Goal: Check status: Check status

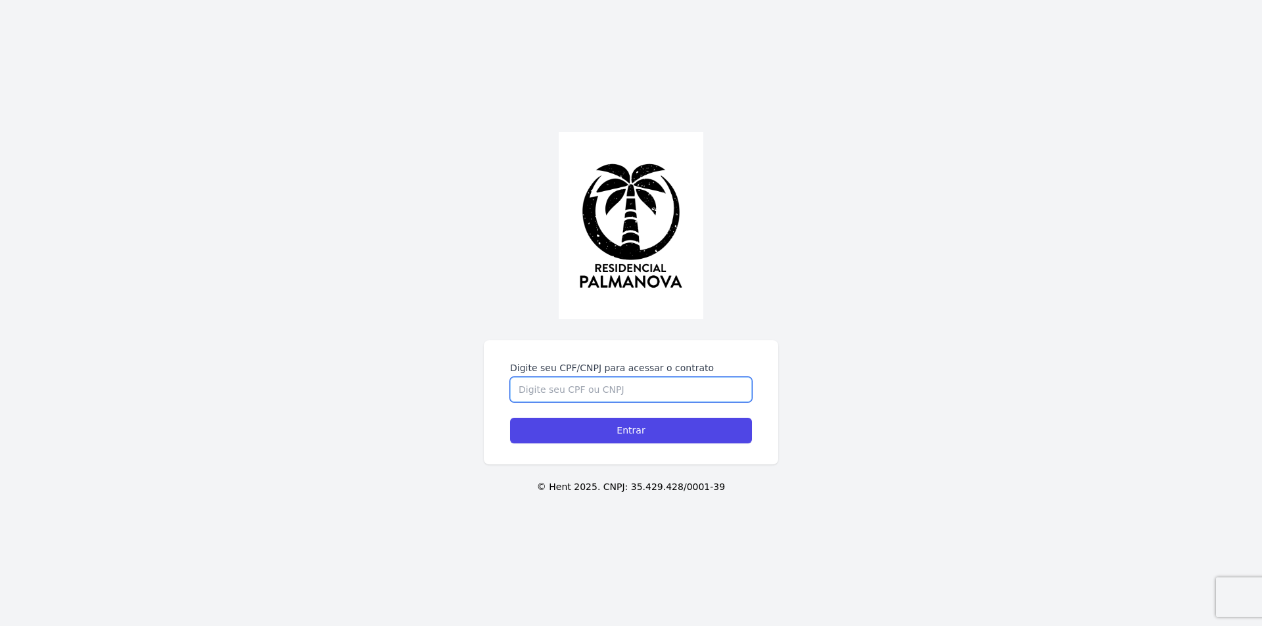
click at [565, 388] on input "Digite seu CPF/CNPJ para acessar o contrato" at bounding box center [631, 389] width 242 height 25
type input "45016545898"
click at [510, 418] on input "Entrar" at bounding box center [631, 431] width 242 height 26
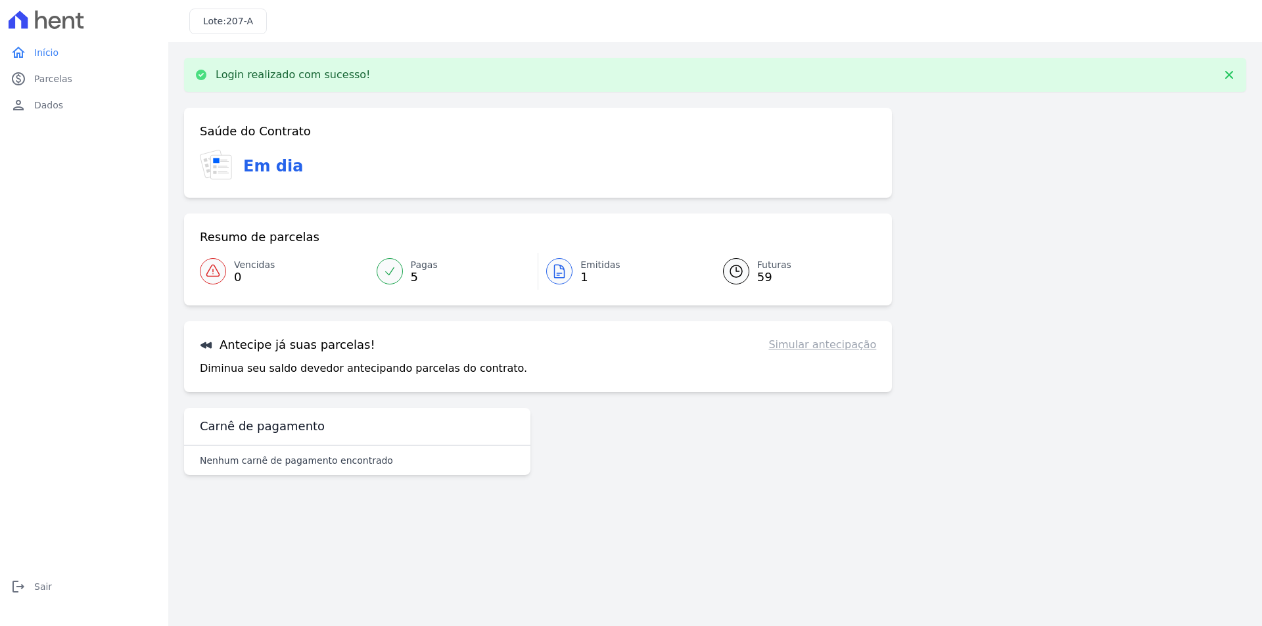
click at [553, 269] on icon at bounding box center [559, 272] width 16 height 16
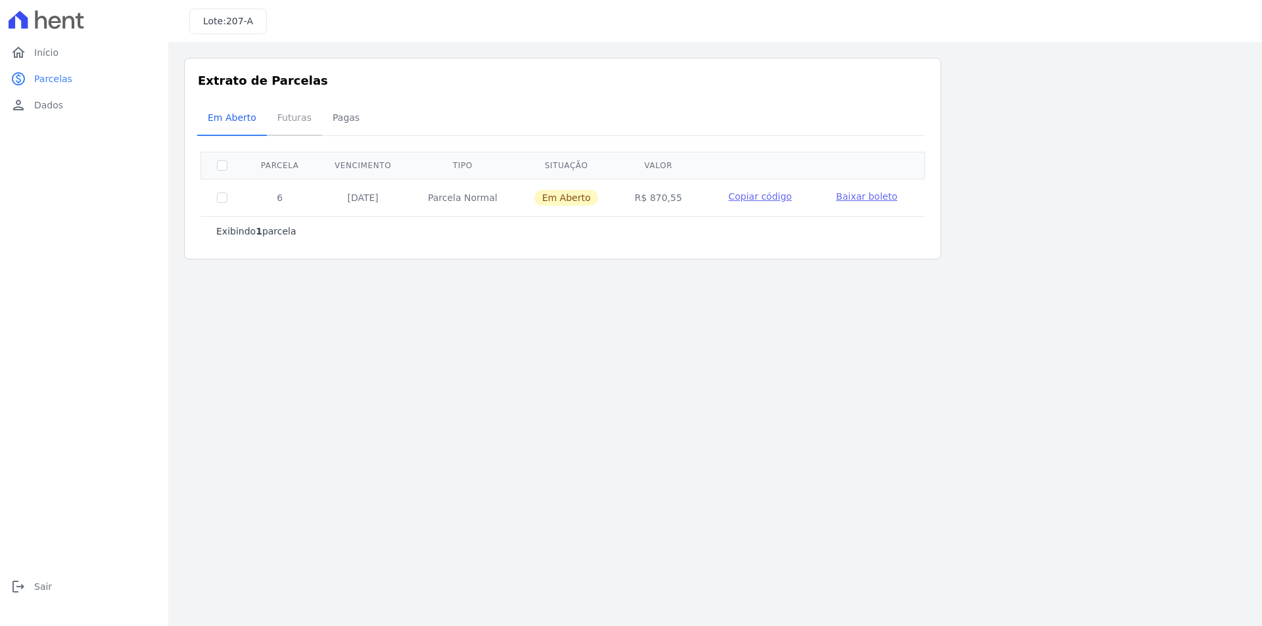
click at [292, 122] on span "Futuras" at bounding box center [294, 117] width 50 height 26
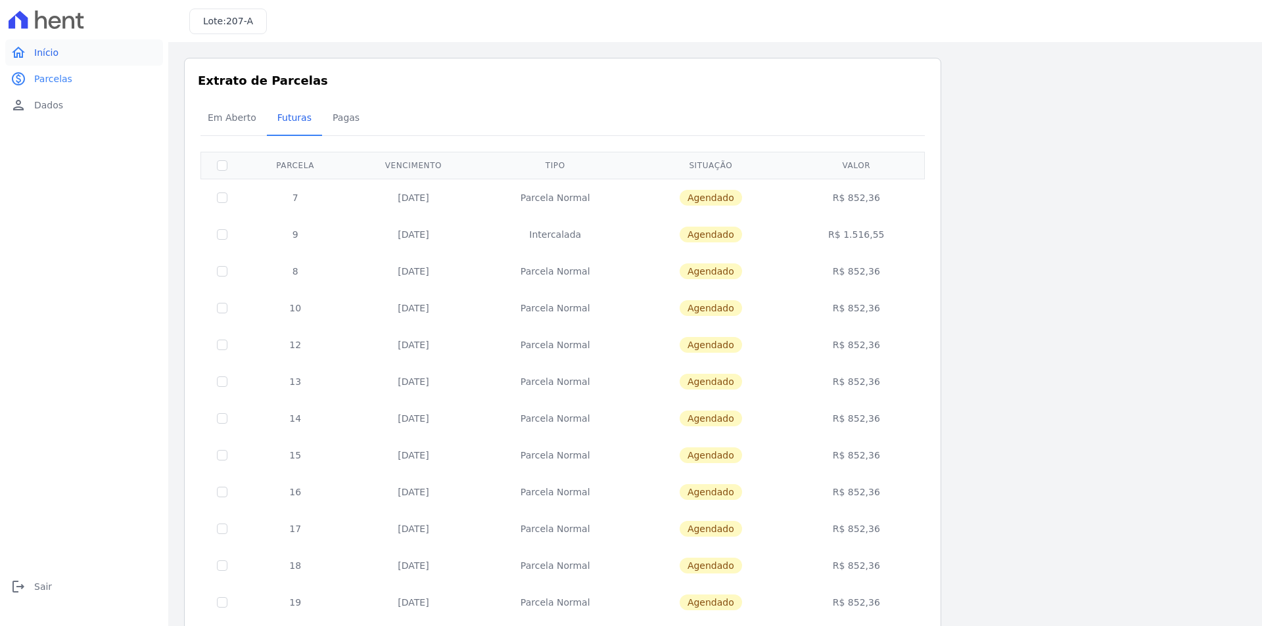
click at [62, 58] on link "home Início" at bounding box center [84, 52] width 158 height 26
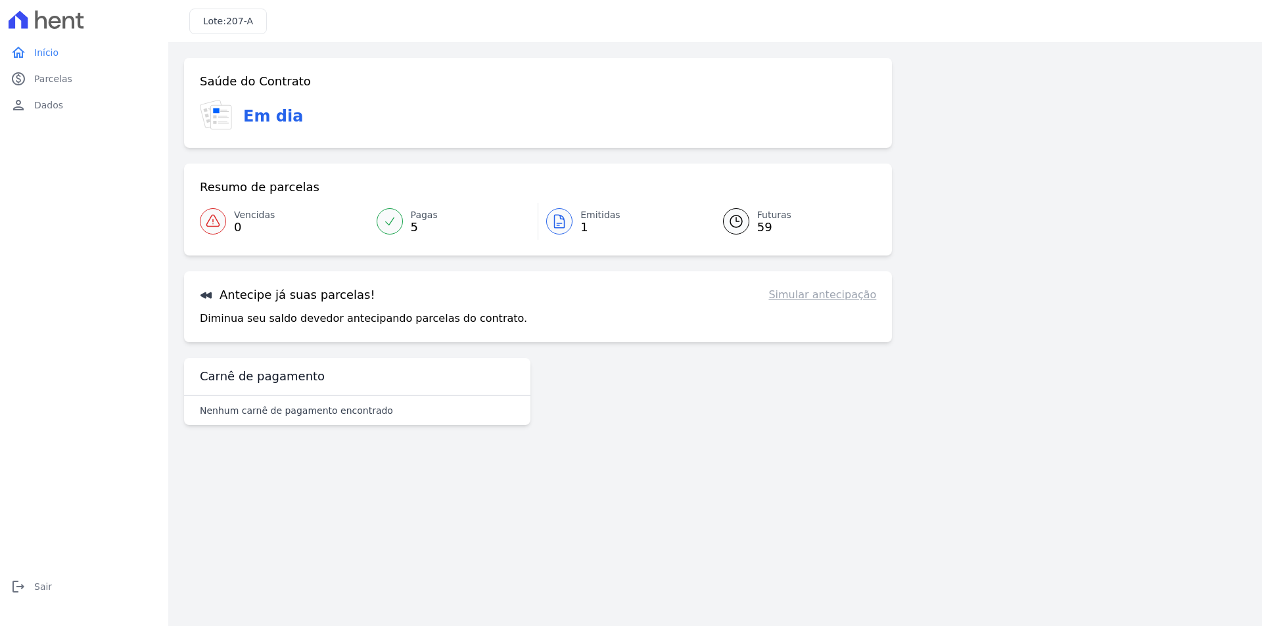
click at [407, 227] on link "Pagas 5" at bounding box center [454, 221] width 170 height 37
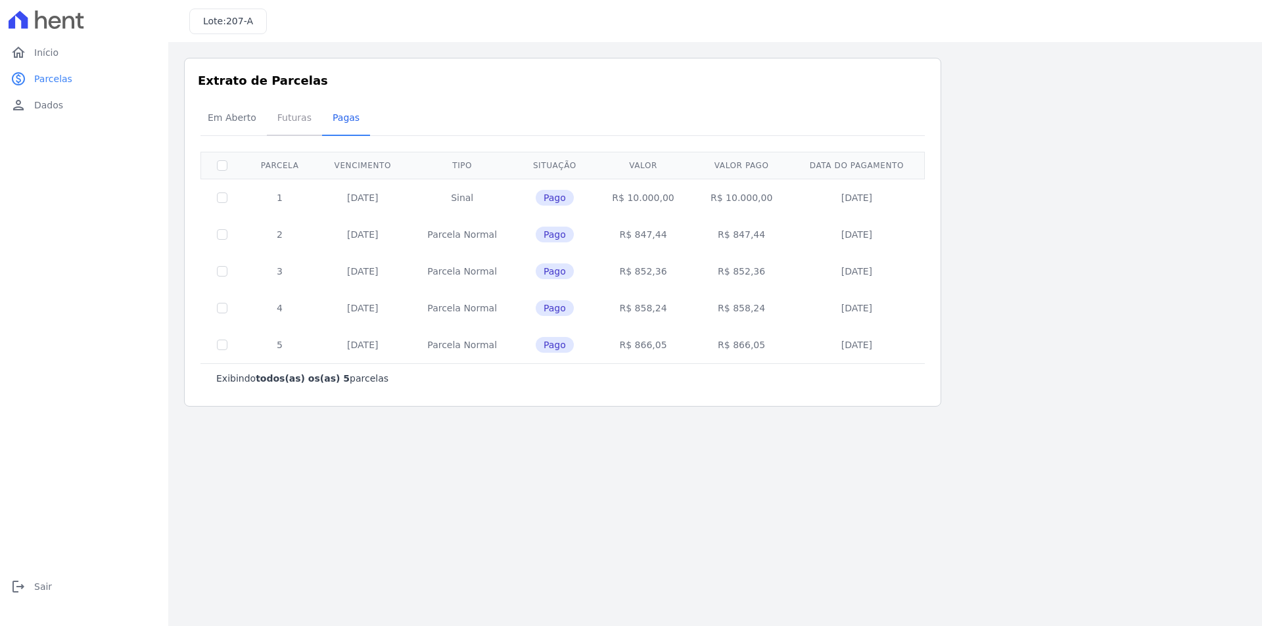
click at [289, 120] on span "Futuras" at bounding box center [294, 117] width 50 height 26
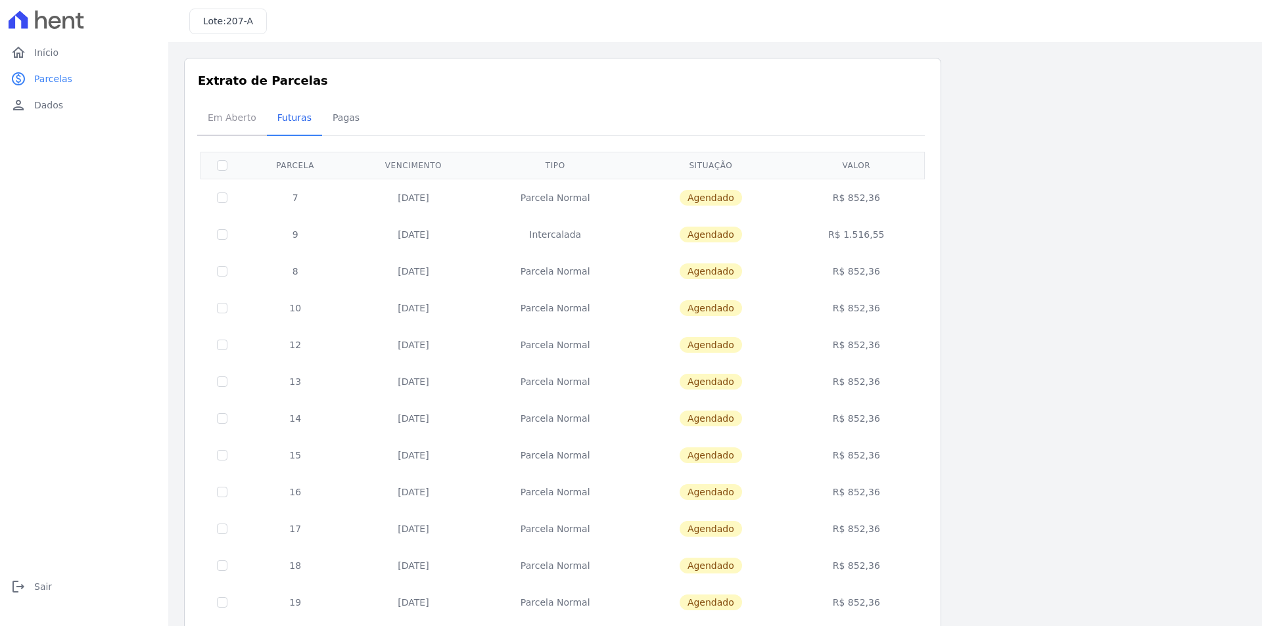
click at [230, 116] on span "Em Aberto" at bounding box center [232, 117] width 64 height 26
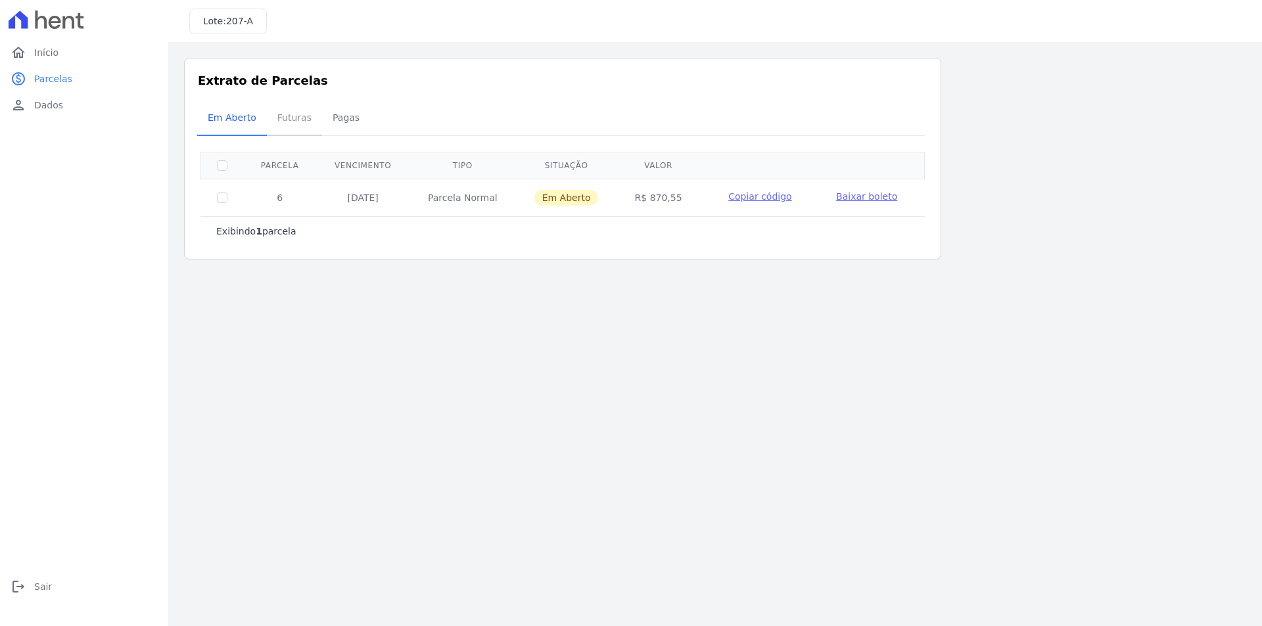
click at [301, 118] on span "Futuras" at bounding box center [294, 117] width 50 height 26
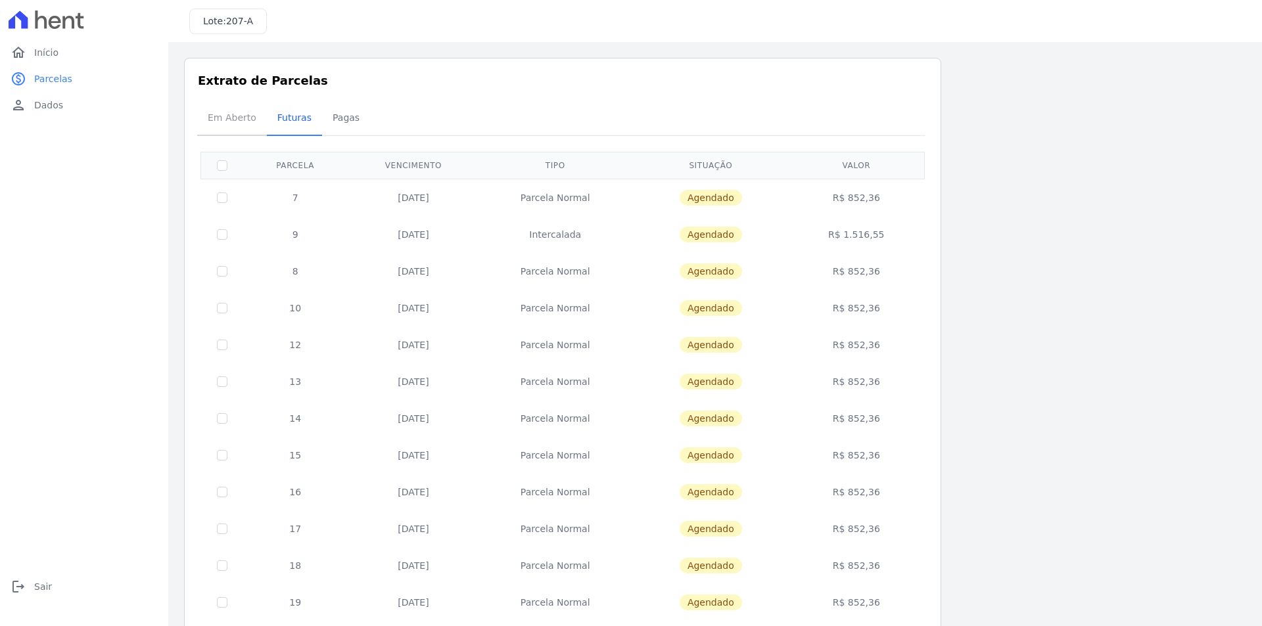
click at [212, 116] on span "Em Aberto" at bounding box center [232, 117] width 64 height 26
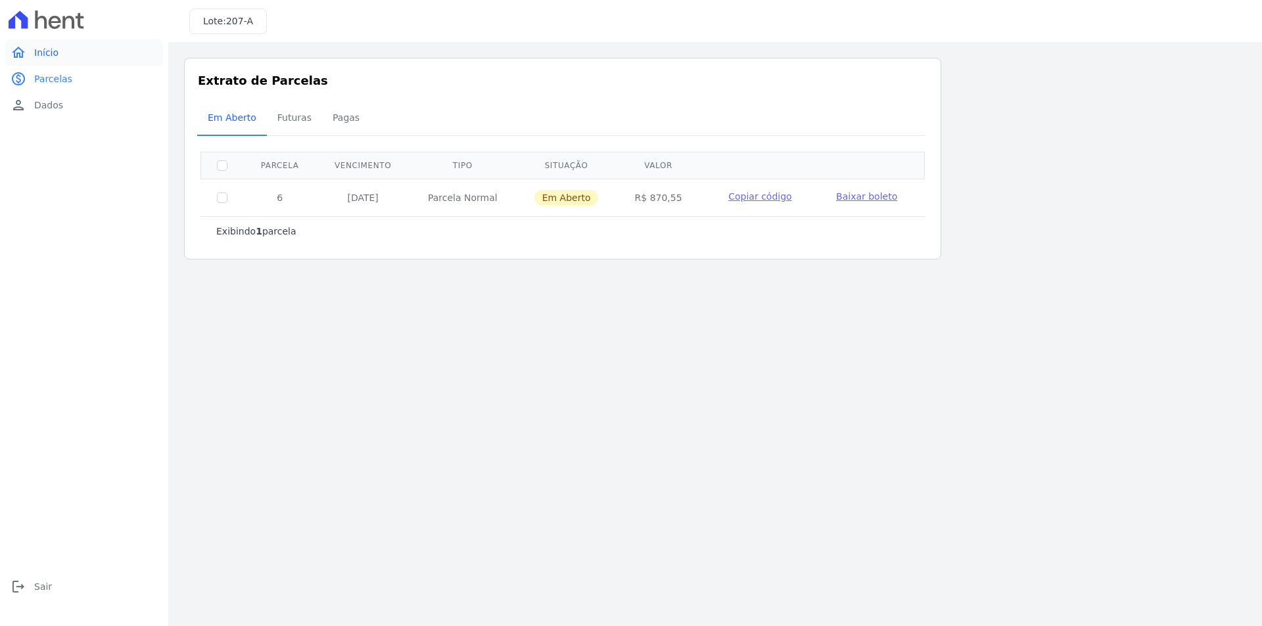
click at [95, 47] on link "home Início" at bounding box center [84, 52] width 158 height 26
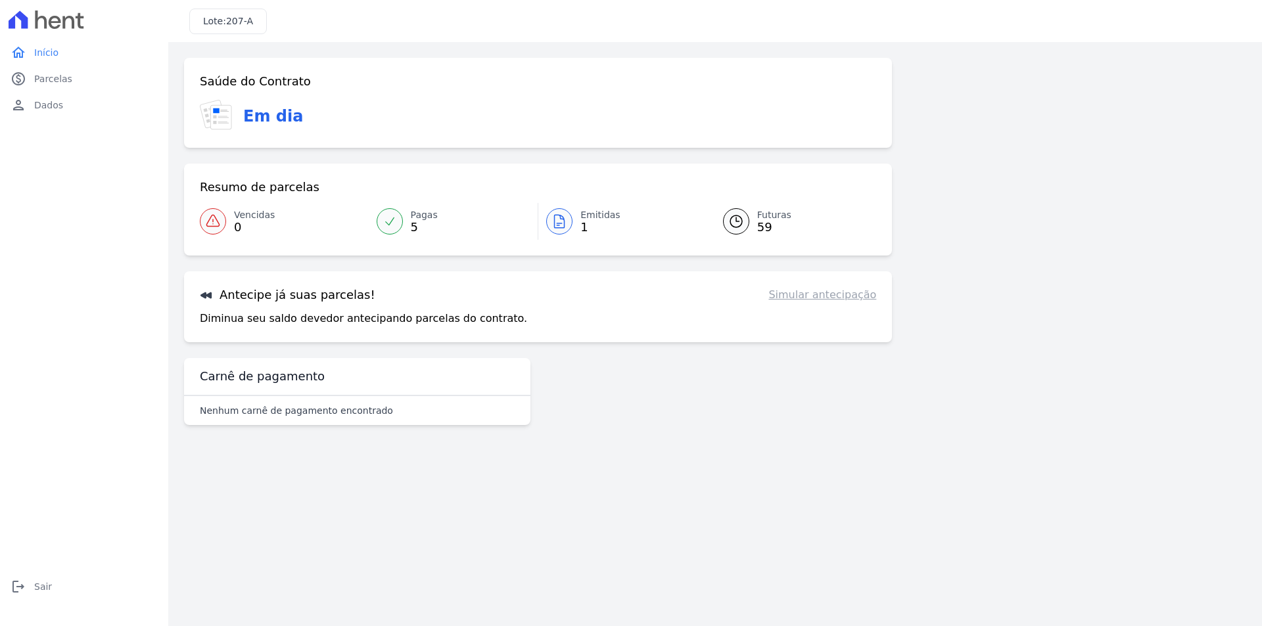
click at [583, 214] on span "Emitidas" at bounding box center [600, 215] width 40 height 14
